Goal: Task Accomplishment & Management: Manage account settings

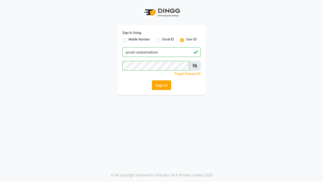
click at [162, 85] on button "Sign In" at bounding box center [161, 85] width 19 height 10
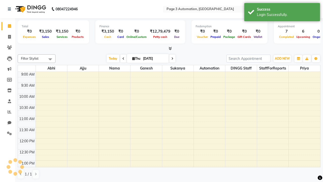
select select "en"
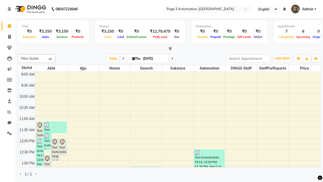
click at [10, 9] on icon at bounding box center [9, 9] width 3 height 4
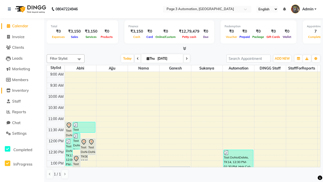
click at [22, 90] on span "Inventory" at bounding box center [20, 90] width 17 height 5
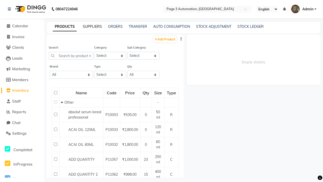
click at [92, 27] on link "SUPPLIERS" at bounding box center [92, 26] width 19 height 5
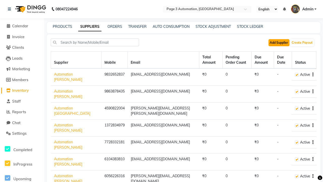
click at [279, 42] on button "Add Supplier" at bounding box center [279, 42] width 21 height 7
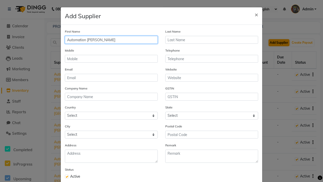
type input "Automation Jamie"
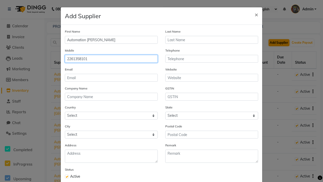
type input "2261358101"
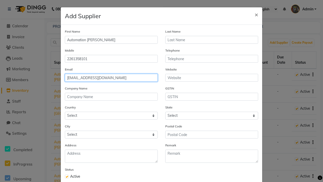
type input "[EMAIL_ADDRESS][DOMAIN_NAME]"
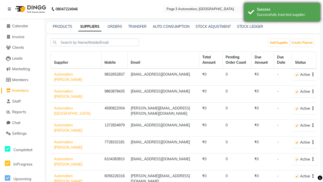
click at [282, 13] on div "Successfully inserted supplier." at bounding box center [286, 14] width 59 height 5
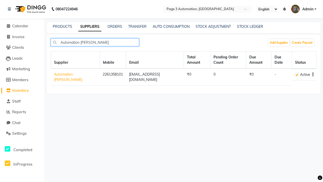
type input "Automation Jamie"
click at [313, 74] on icon "button" at bounding box center [313, 74] width 1 height 0
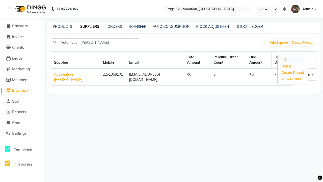
click at [293, 60] on div "Edit" at bounding box center [293, 60] width 25 height 6
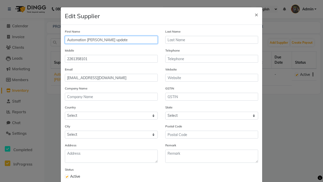
type input "Automation [PERSON_NAME] update"
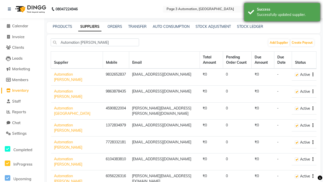
click at [282, 13] on div "Successfully updated supplier." at bounding box center [286, 14] width 59 height 5
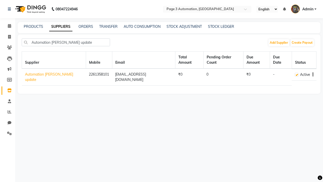
type input "Automation [PERSON_NAME] update"
click at [313, 74] on icon "button" at bounding box center [313, 74] width 1 height 0
click at [293, 66] on div "Delete" at bounding box center [293, 66] width 25 height 6
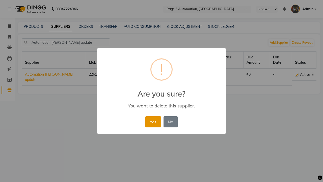
click at [153, 121] on button "Yes" at bounding box center [152, 121] width 15 height 11
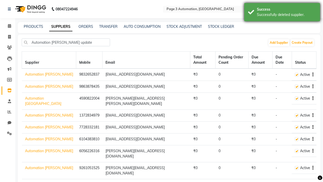
click at [282, 13] on div "Successfully deleted supplier." at bounding box center [286, 14] width 59 height 5
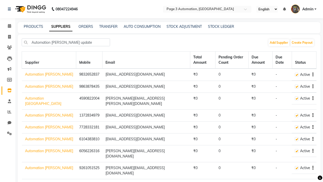
click at [304, 9] on span "Admin" at bounding box center [307, 9] width 11 height 5
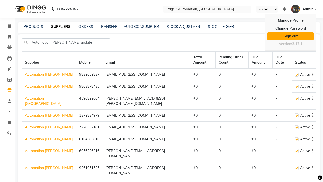
click at [291, 36] on link "Sign out" at bounding box center [291, 36] width 46 height 8
